Goal: Transaction & Acquisition: Purchase product/service

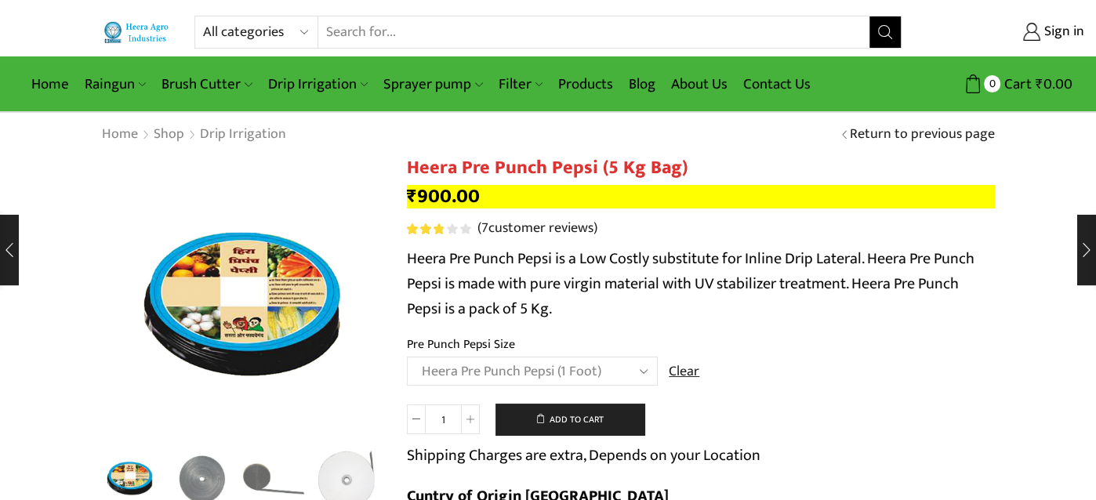
click at [644, 374] on select "Choose an option Heera Pre Punch Pepsi (1 Foot) Heera Pre Punch Pepsi (1.25 Fee…" at bounding box center [532, 371] width 251 height 29
select select "Heera Pre Punch Pepsi (Plain)"
click at [407, 357] on select "Choose an option Heera Pre Punch Pepsi (1 Foot) Heera Pre Punch Pepsi (1.25 Fee…" at bounding box center [532, 371] width 251 height 29
click at [764, 352] on th "Pre Punch Pepsi Size" at bounding box center [701, 346] width 588 height 23
click at [692, 373] on link "Clear" at bounding box center [684, 372] width 31 height 20
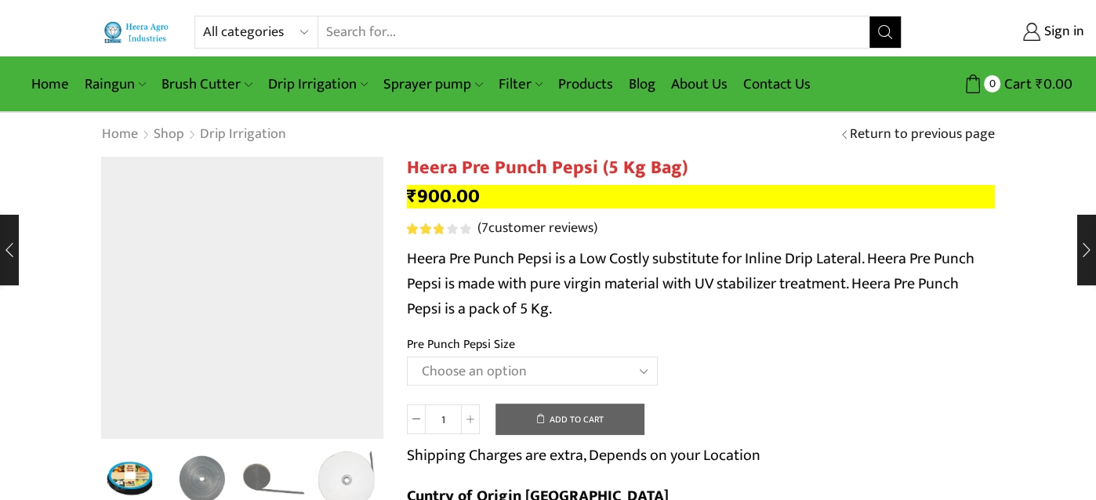
click at [640, 373] on select "Choose an option Heera Pre Punch Pepsi (1 Foot) Heera Pre Punch Pepsi (1.25 Fee…" at bounding box center [532, 371] width 251 height 29
click at [407, 357] on select "Choose an option Heera Pre Punch Pepsi (1 Foot) Heera Pre Punch Pepsi (1.25 Fee…" at bounding box center [532, 371] width 251 height 29
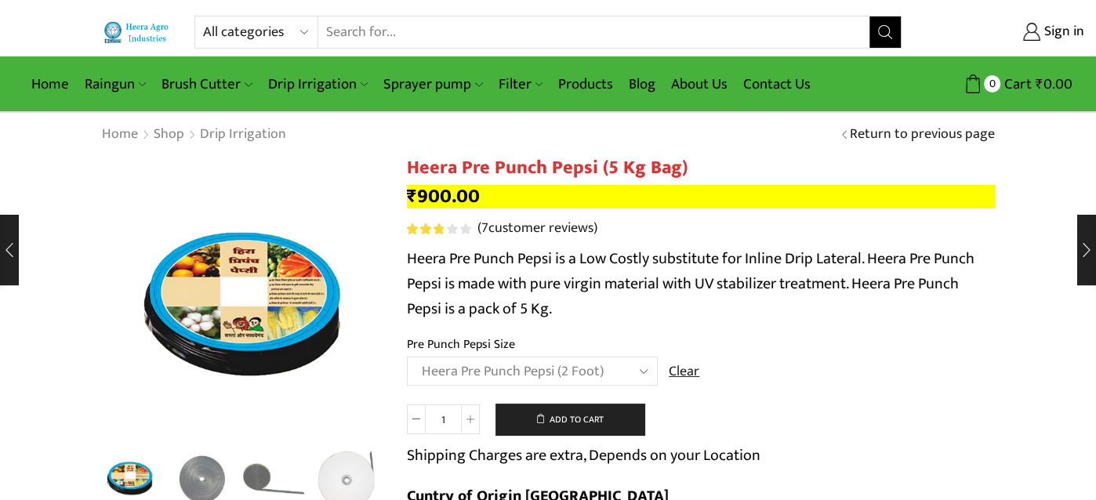
click at [649, 373] on select "Choose an option Heera Pre Punch Pepsi (1 Foot) Heera Pre Punch Pepsi (1.25 Fee…" at bounding box center [532, 371] width 251 height 29
click at [407, 357] on select "Choose an option Heera Pre Punch Pepsi (1 Foot) Heera Pre Punch Pepsi (1.25 Fee…" at bounding box center [532, 371] width 251 height 29
click at [648, 374] on select "Choose an option Heera Pre Punch Pepsi (1 Foot) Heera Pre Punch Pepsi (1.25 Fee…" at bounding box center [532, 371] width 251 height 29
click at [407, 357] on select "Choose an option Heera Pre Punch Pepsi (1 Foot) Heera Pre Punch Pepsi (1.25 Fee…" at bounding box center [532, 371] width 251 height 29
select select "Heera Pre Punch Pepsi (1 Foot)"
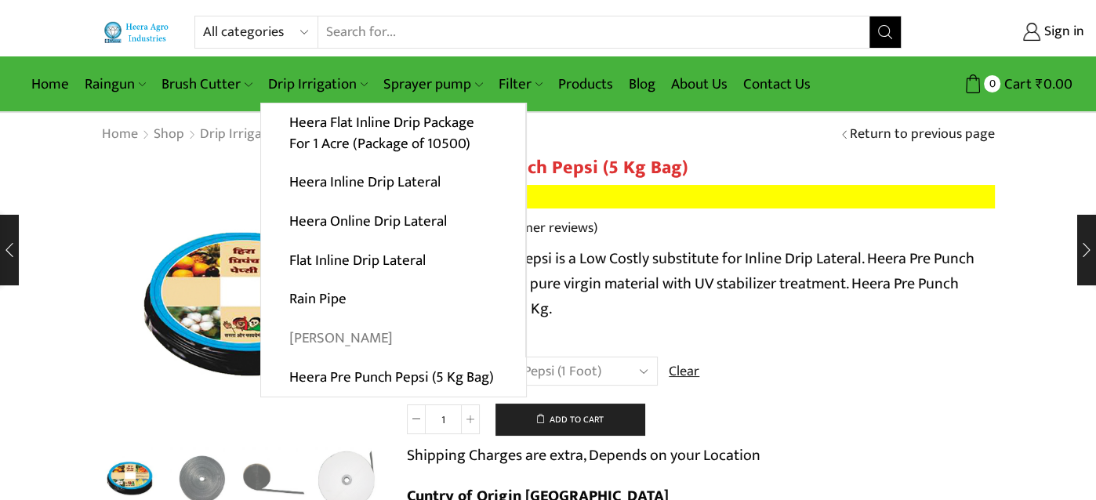
click at [341, 343] on link "[PERSON_NAME]" at bounding box center [393, 338] width 264 height 39
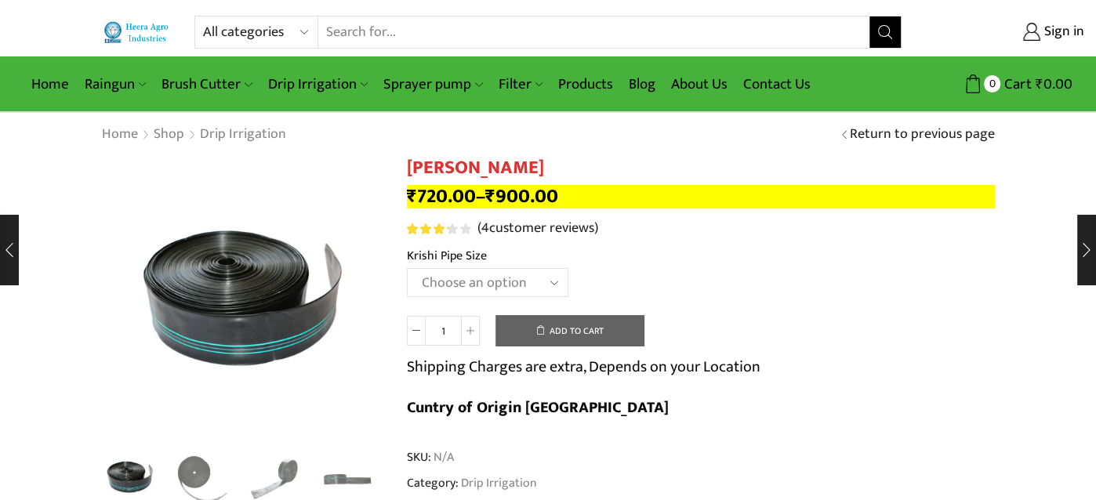
click at [553, 278] on select "Choose an option 10 Kg - 300'ft 8 Kg - 200'ft" at bounding box center [488, 282] width 162 height 29
click at [407, 268] on select "Choose an option 10 Kg - 300'ft 8 Kg - 200'ft" at bounding box center [488, 282] width 162 height 29
select select "10-kg-300ft"
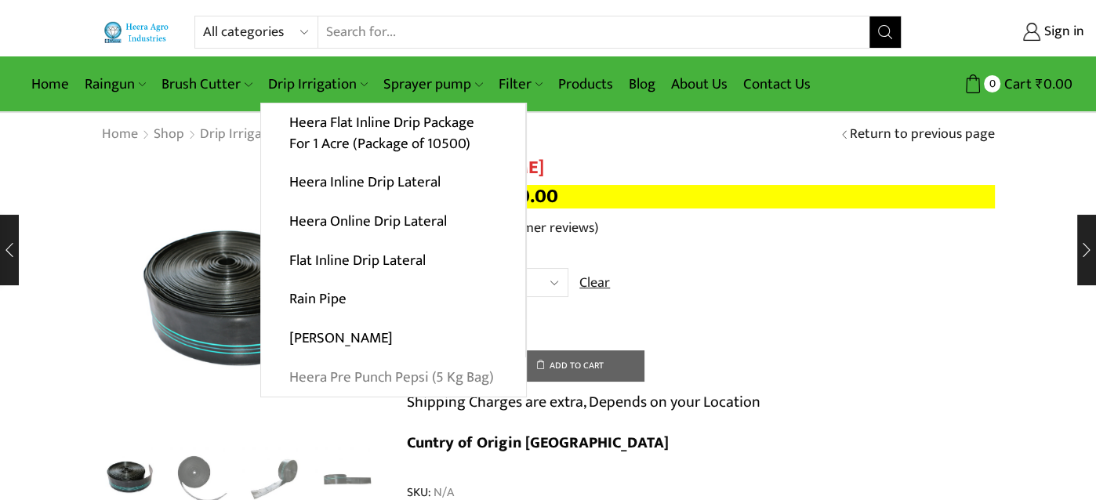
click at [347, 371] on link "Heera Pre Punch Pepsi (5 Kg Bag)" at bounding box center [393, 377] width 265 height 39
